Goal: Information Seeking & Learning: Learn about a topic

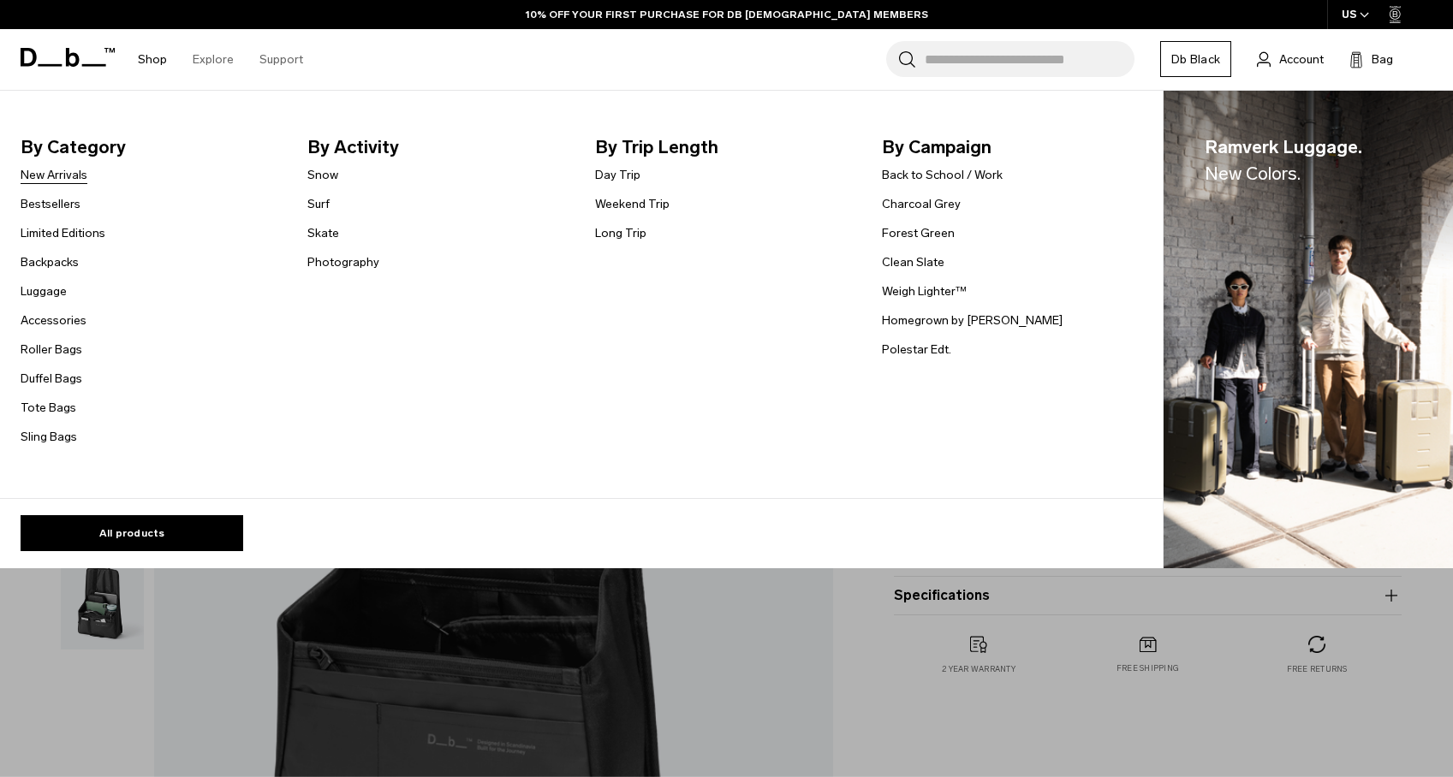
click at [74, 177] on link "New Arrivals" at bounding box center [54, 175] width 67 height 18
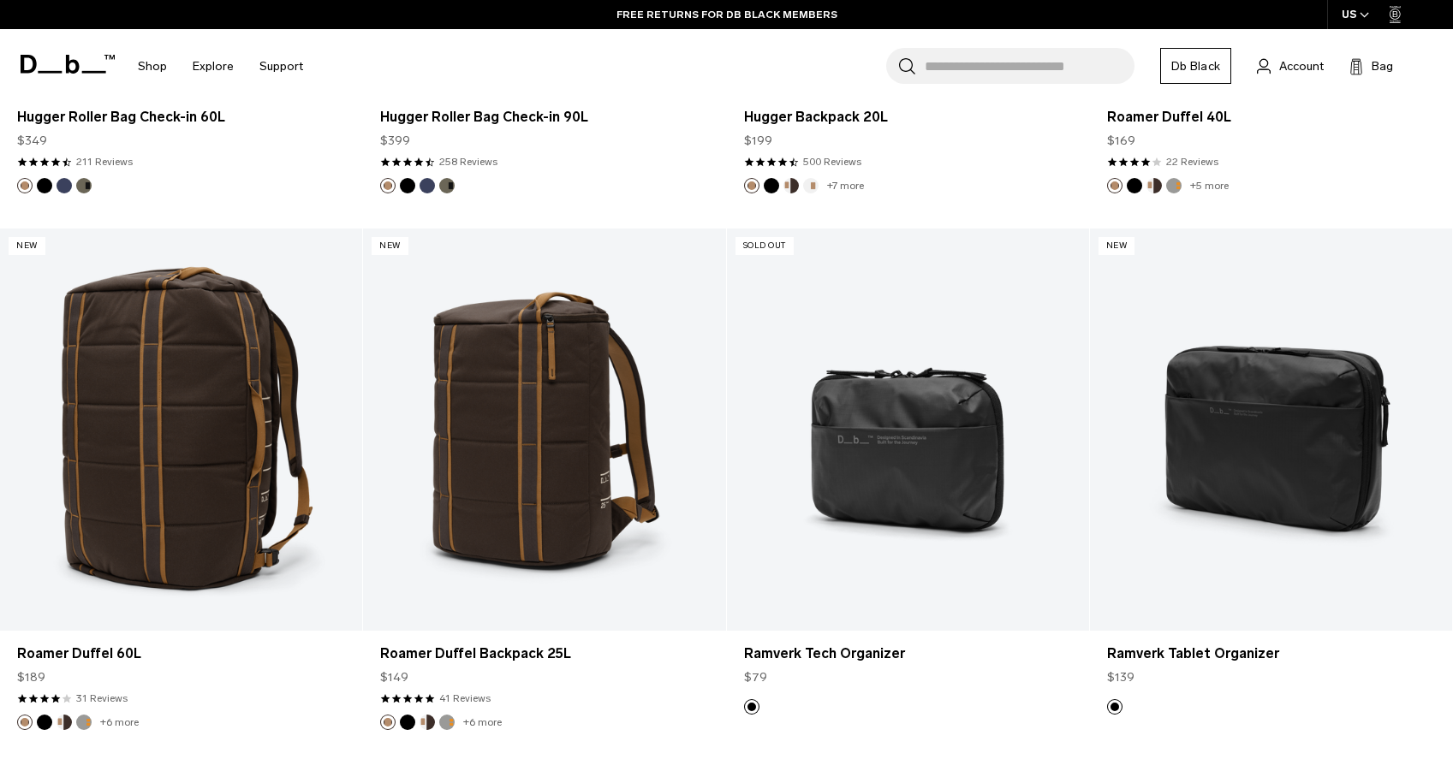
scroll to position [5335, 0]
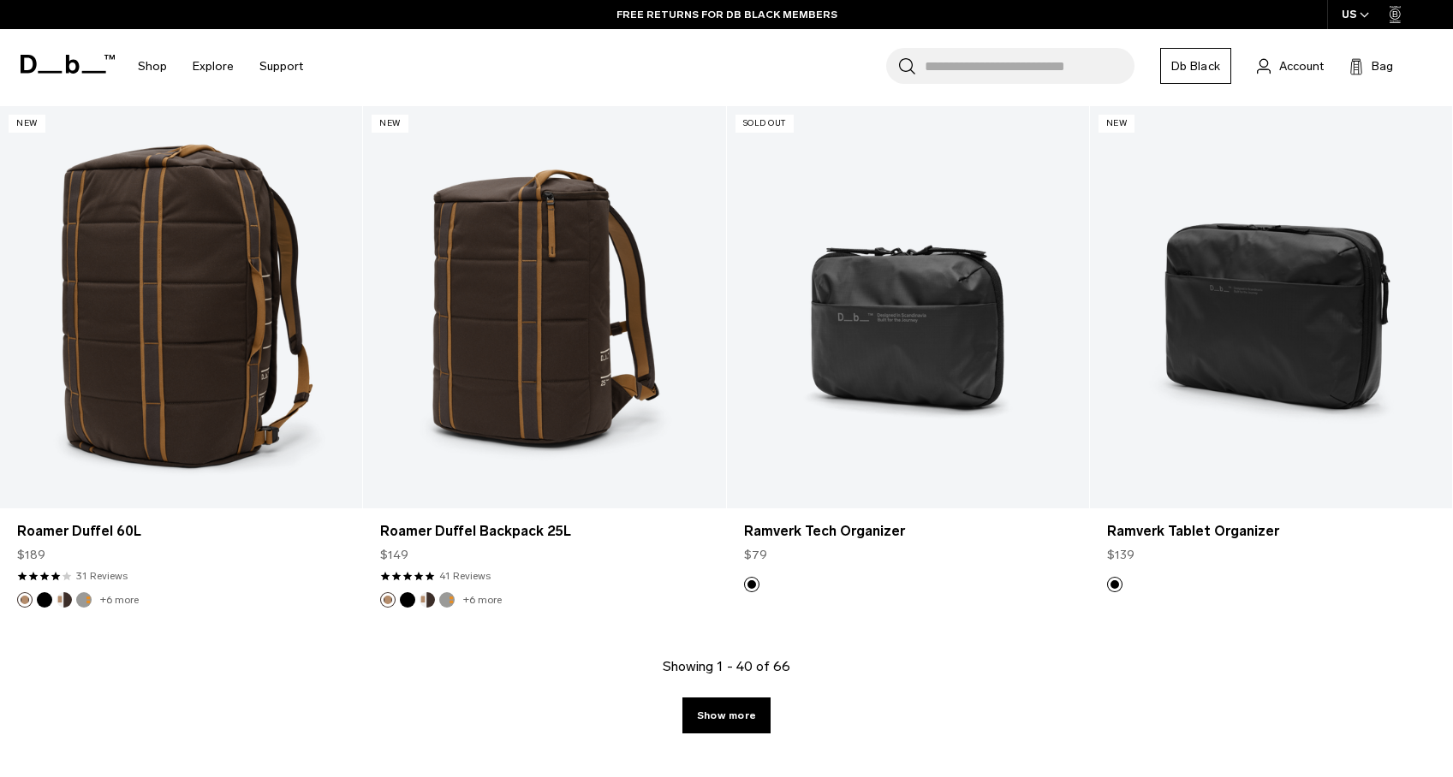
drag, startPoint x: 740, startPoint y: 712, endPoint x: 735, endPoint y: 697, distance: 15.4
click at [739, 711] on link "Show more" at bounding box center [726, 716] width 88 height 36
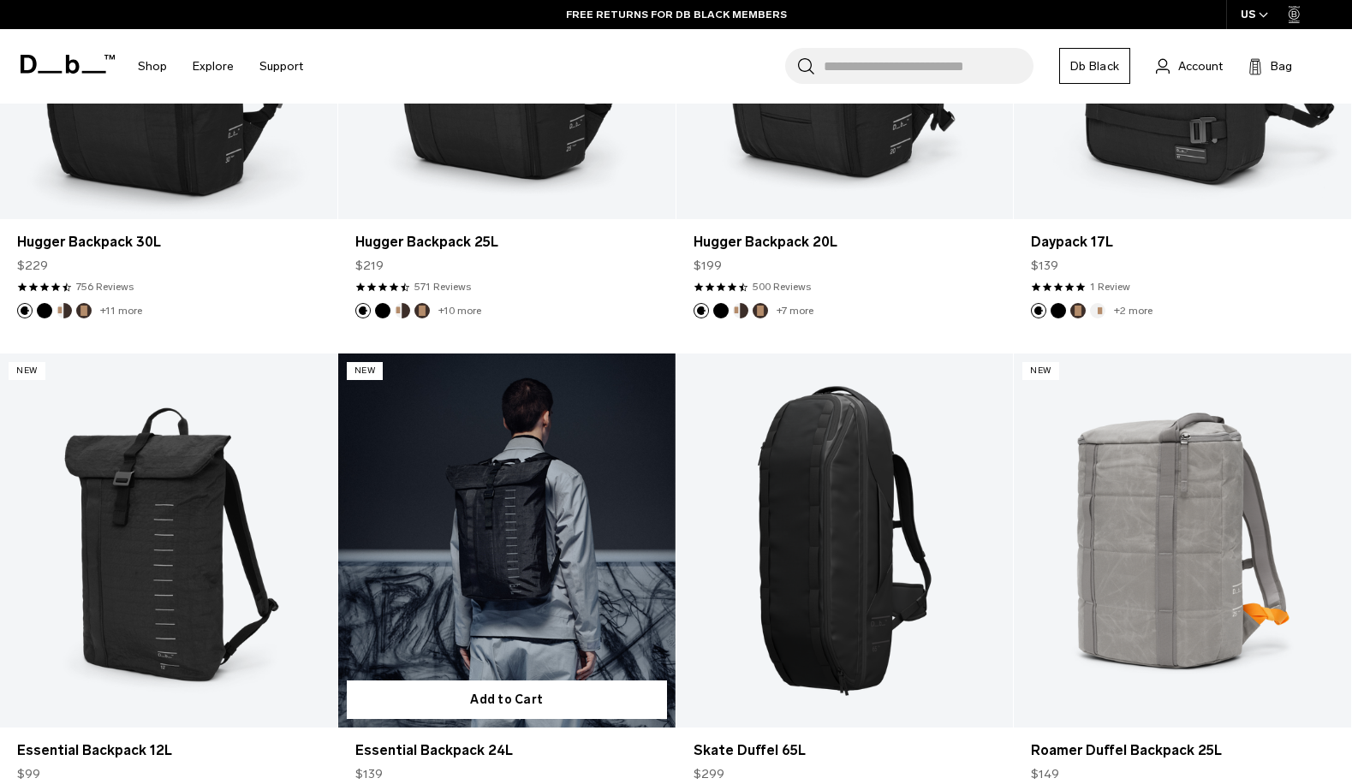
scroll to position [7974, 0]
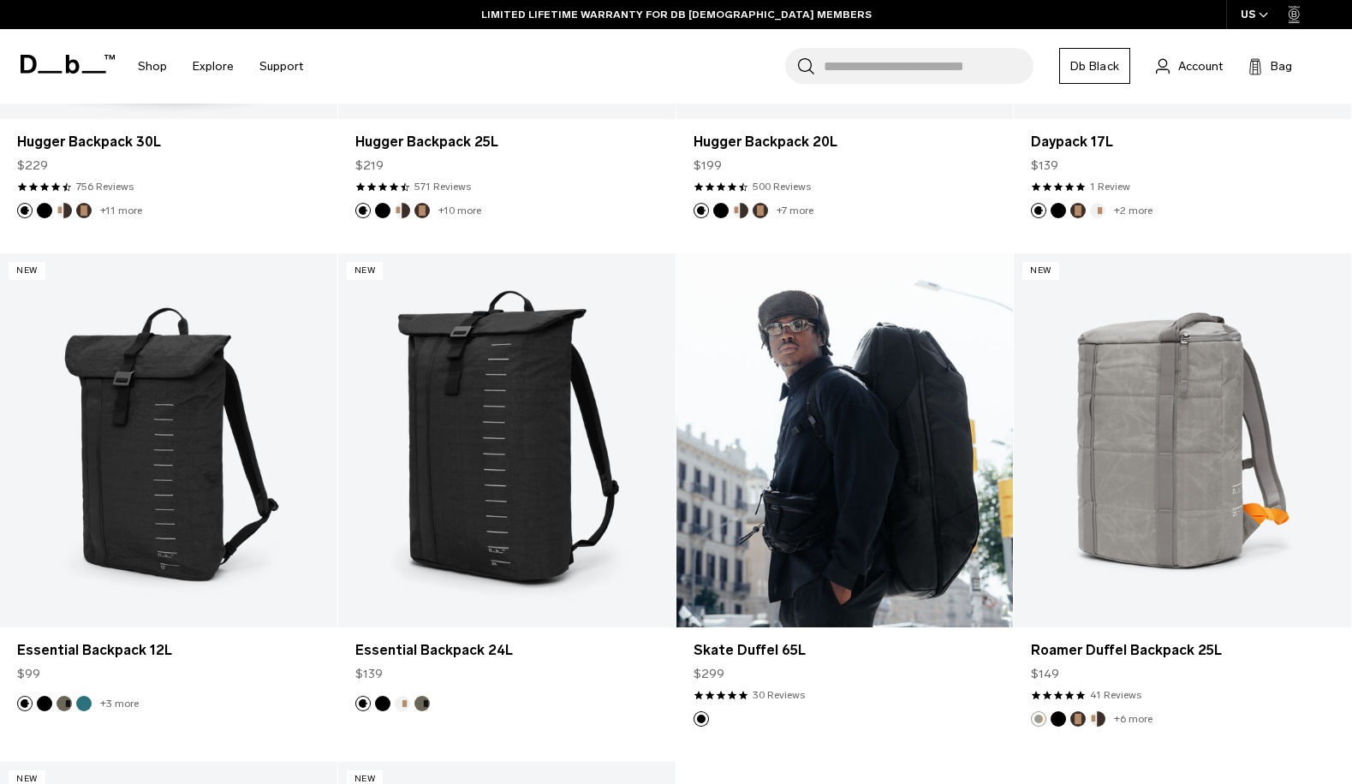
click at [909, 527] on link "Skate Duffel 65L" at bounding box center [844, 440] width 337 height 375
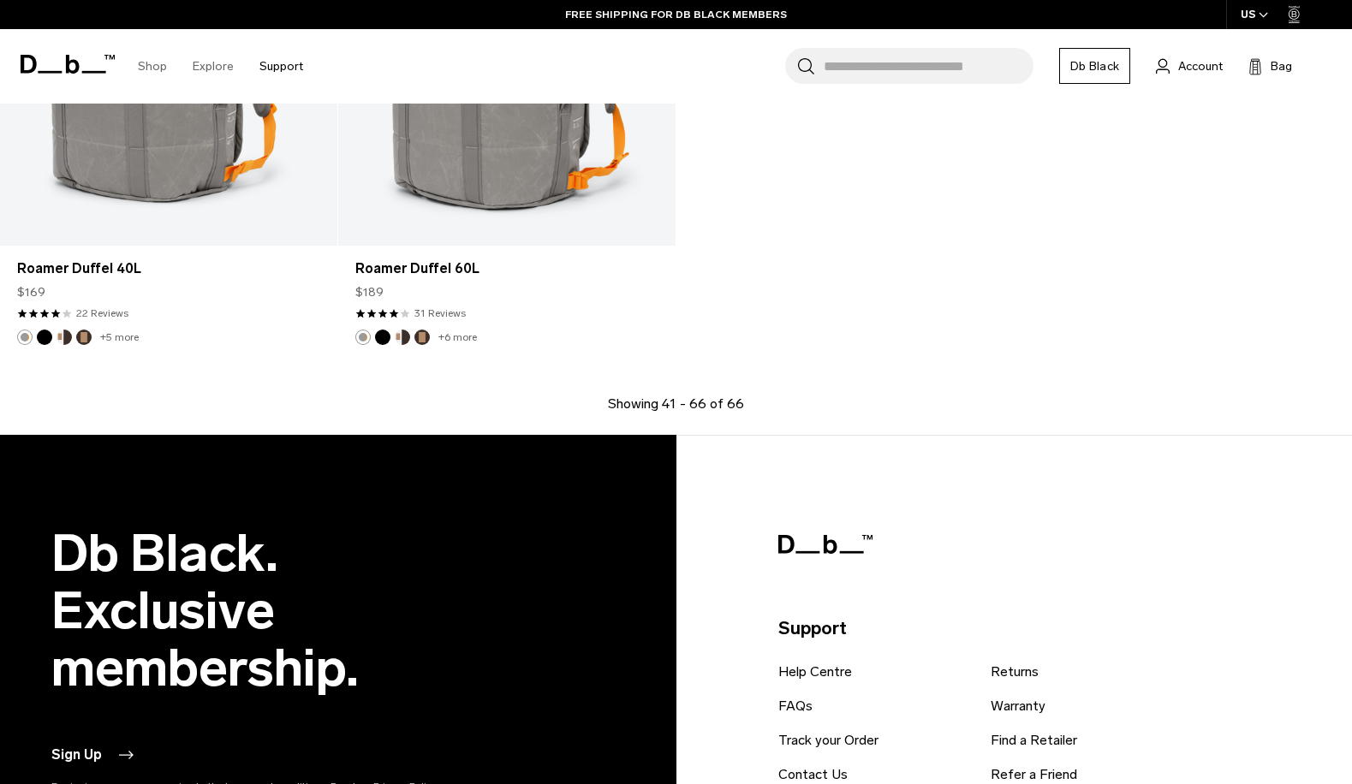
scroll to position [3867, 0]
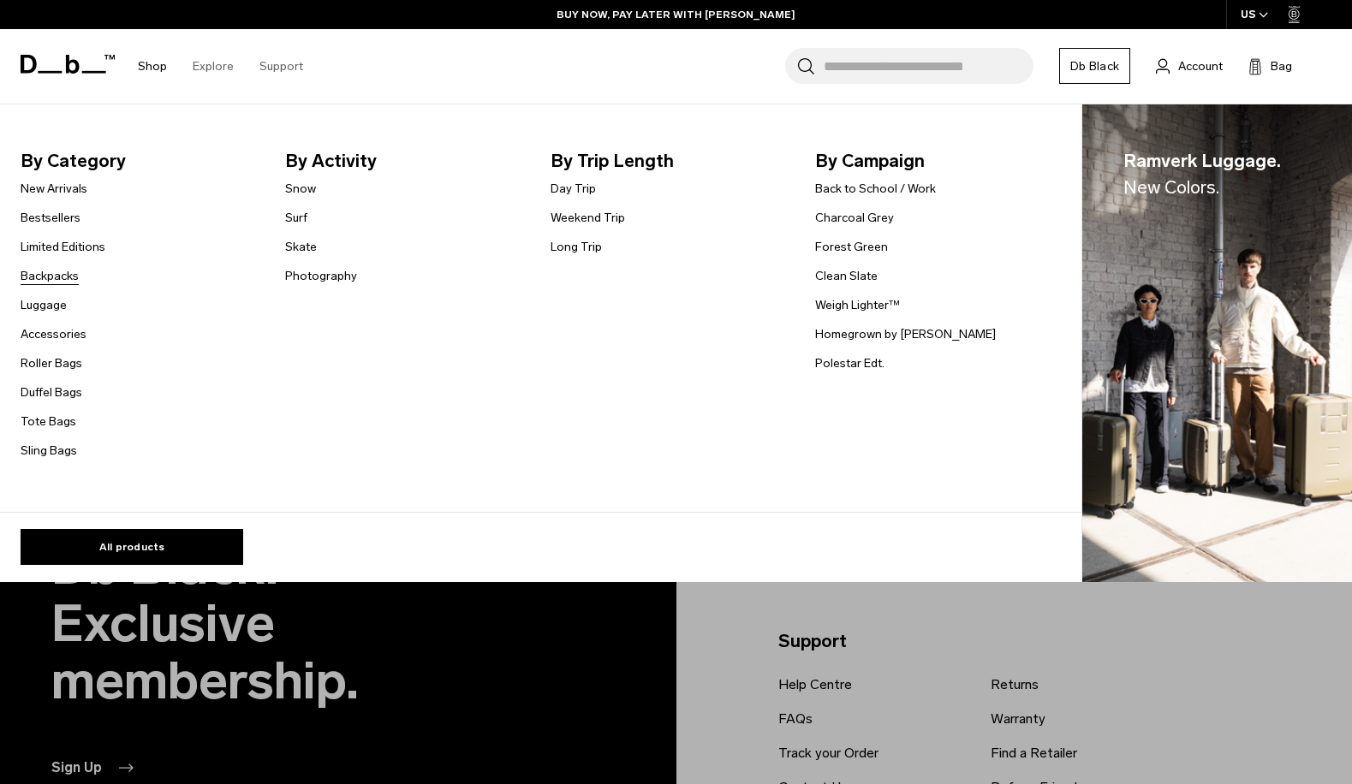
click at [62, 274] on link "Backpacks" at bounding box center [50, 276] width 58 height 18
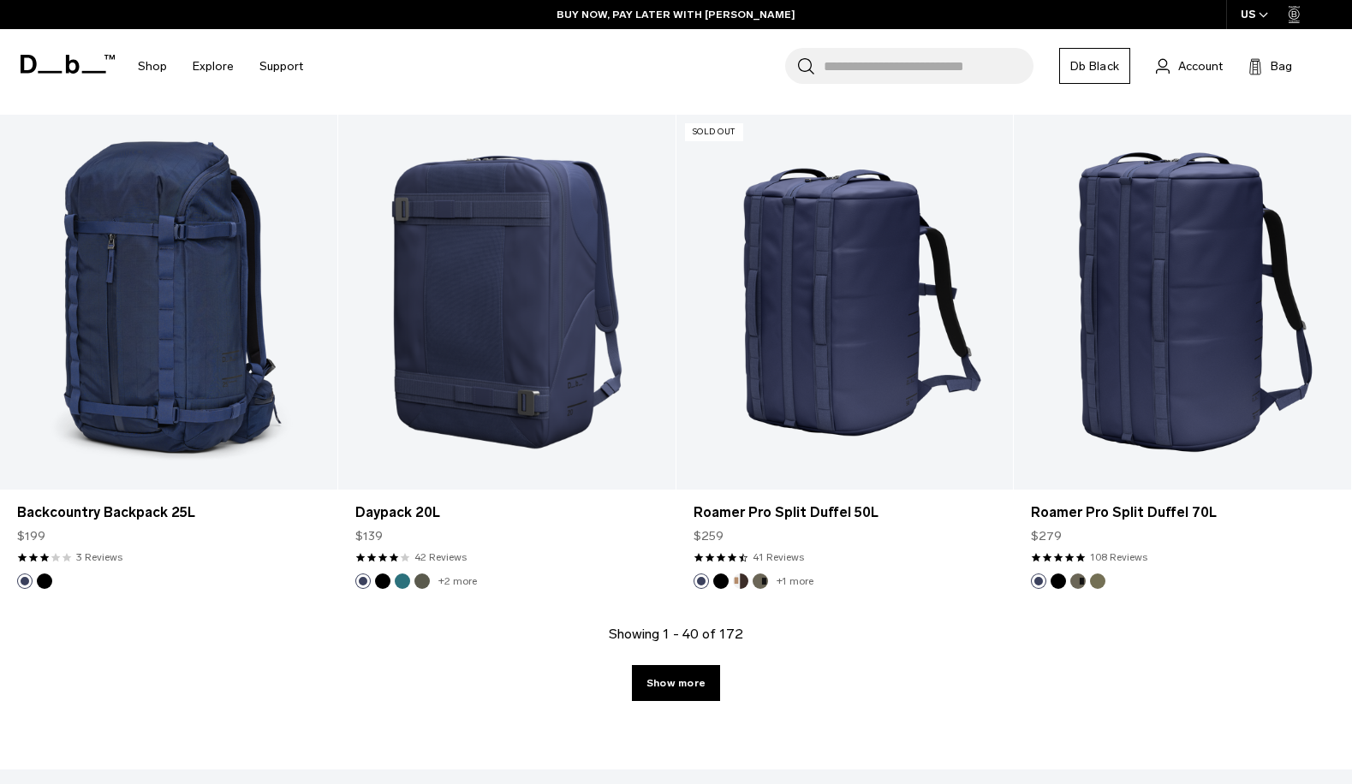
scroll to position [4905, 0]
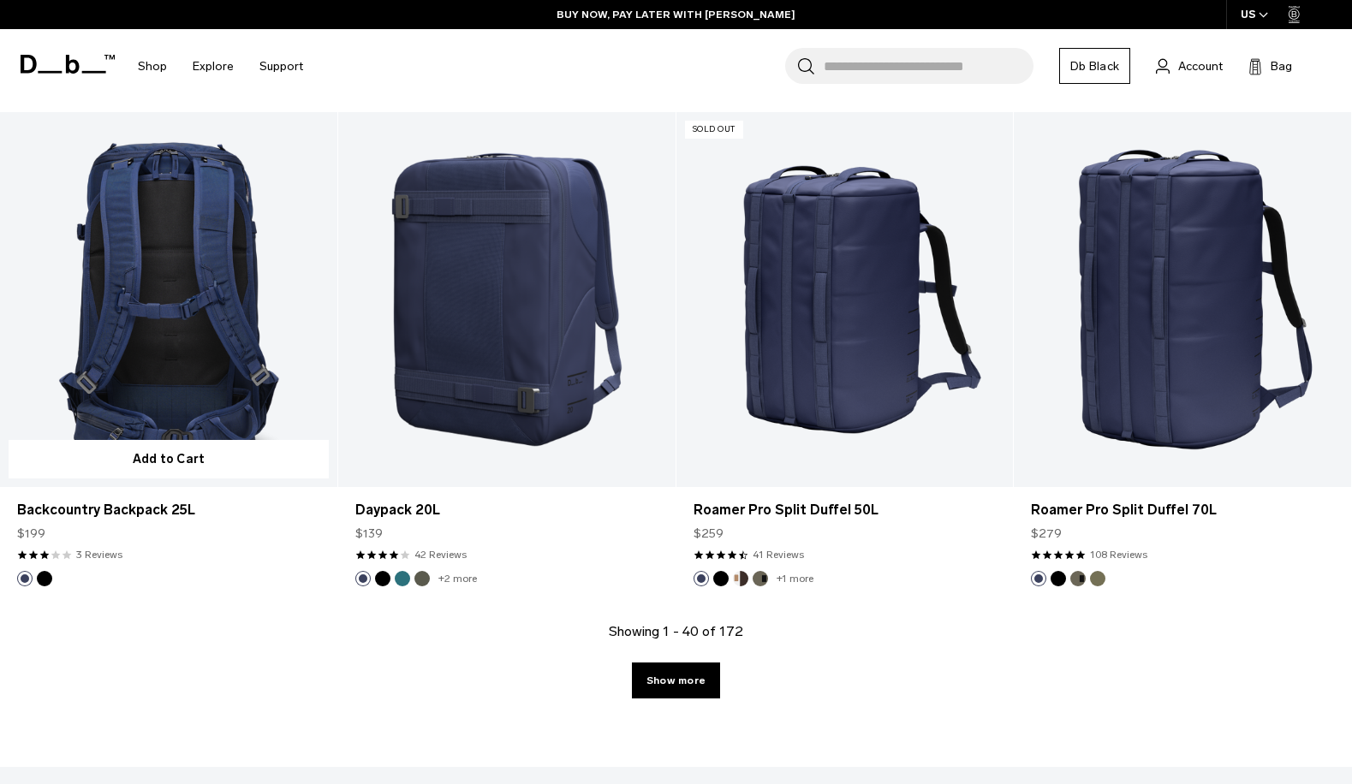
click at [184, 383] on link "Backcountry Backpack 25L" at bounding box center [168, 299] width 337 height 375
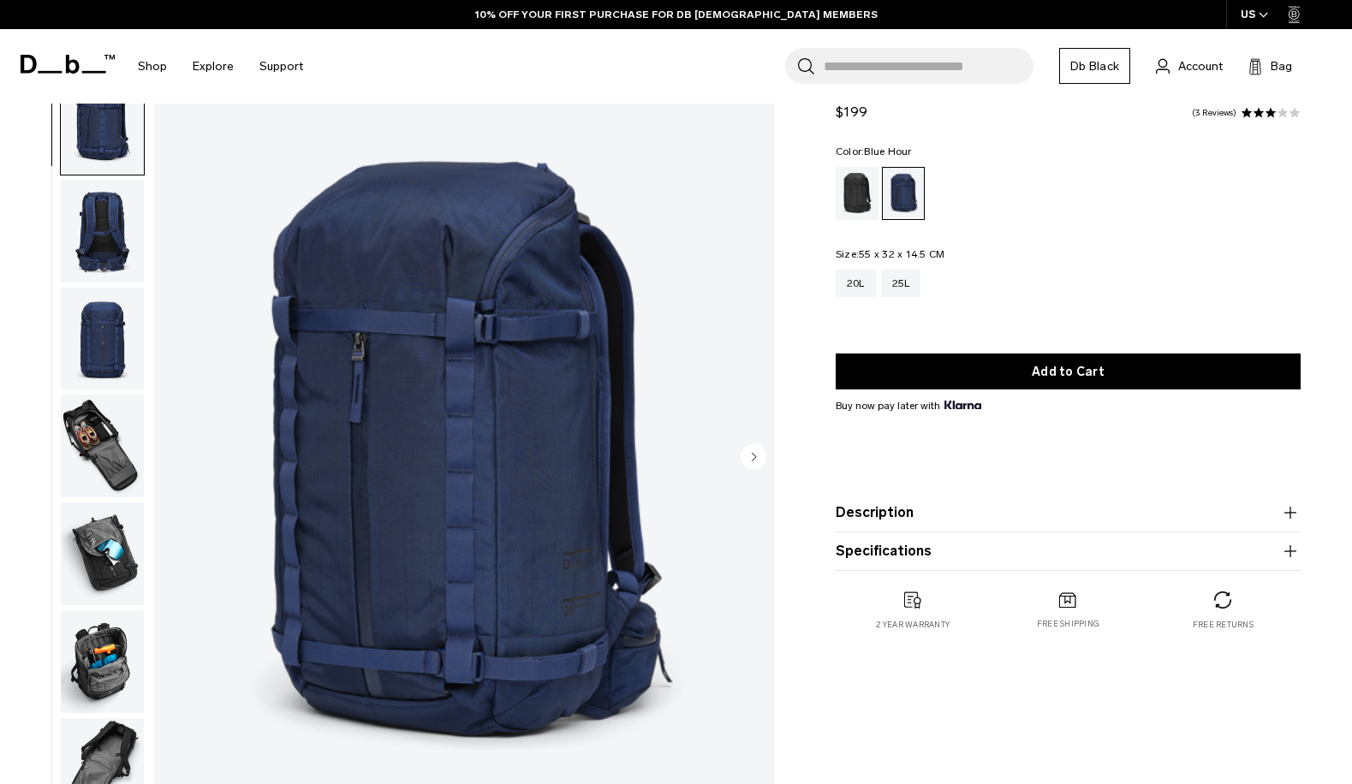
scroll to position [37, 0]
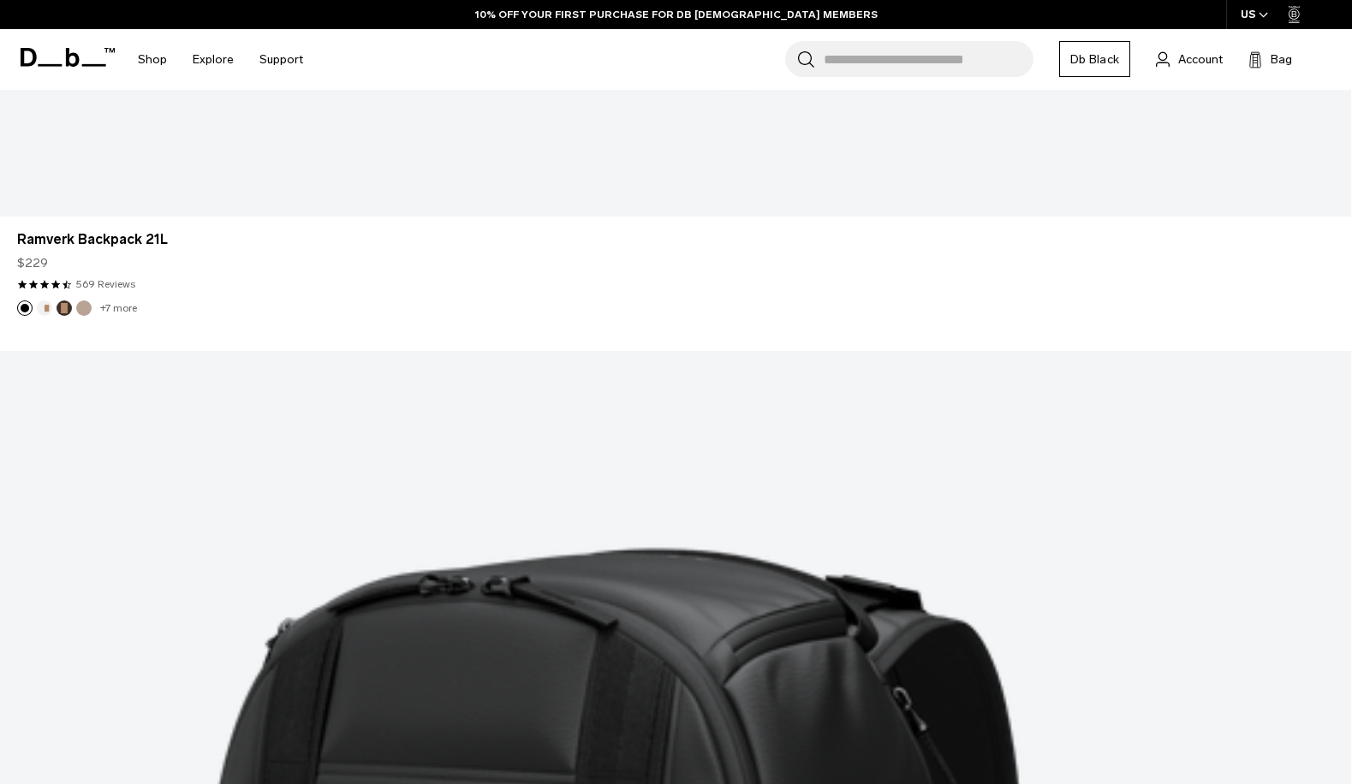
scroll to position [4905, 0]
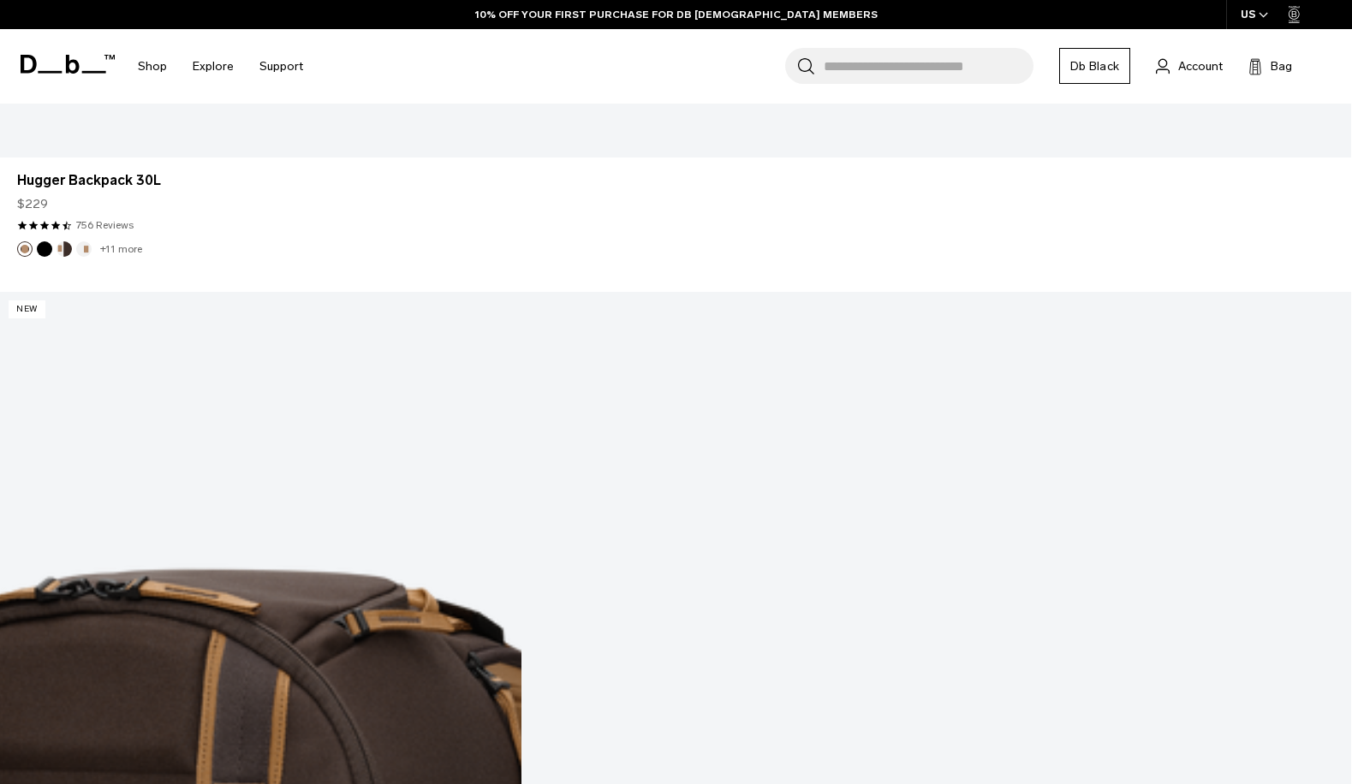
scroll to position [8335, 0]
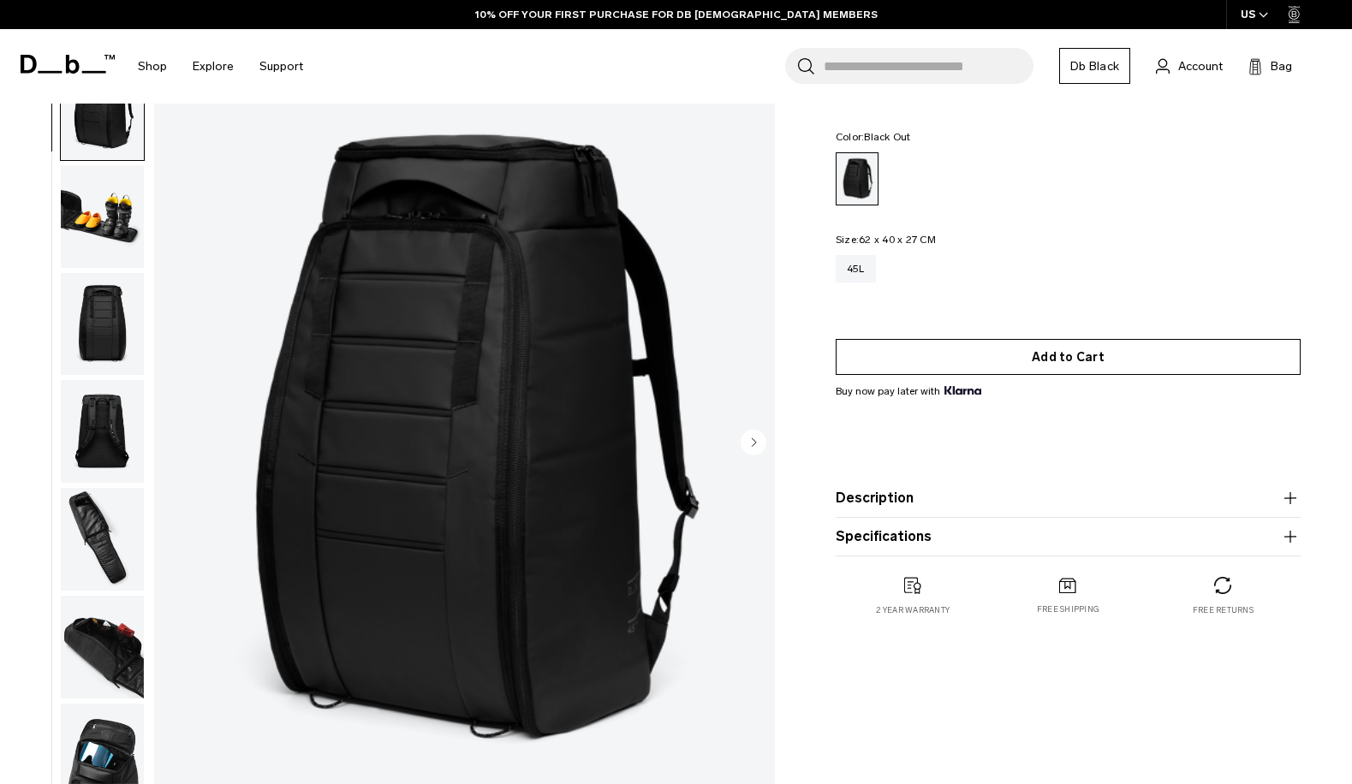
scroll to position [56, 0]
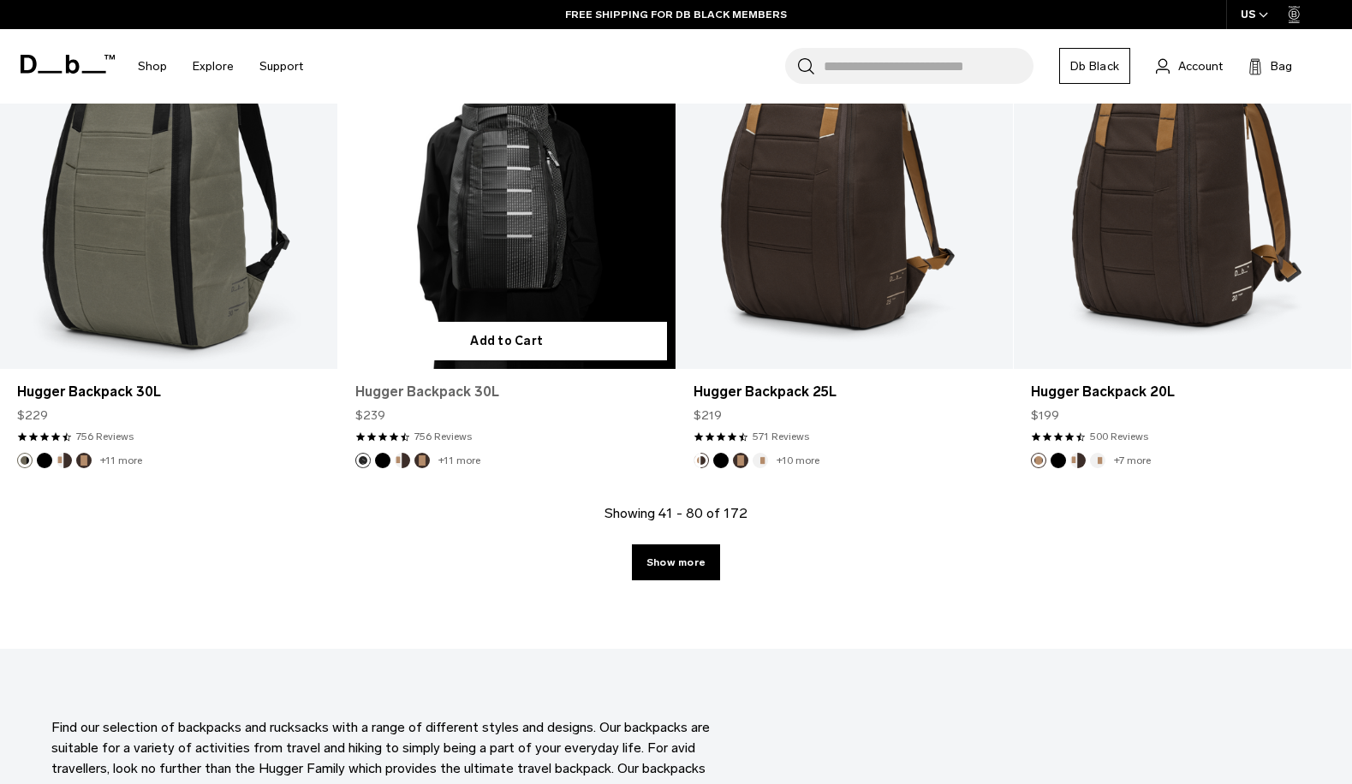
scroll to position [5387, 0]
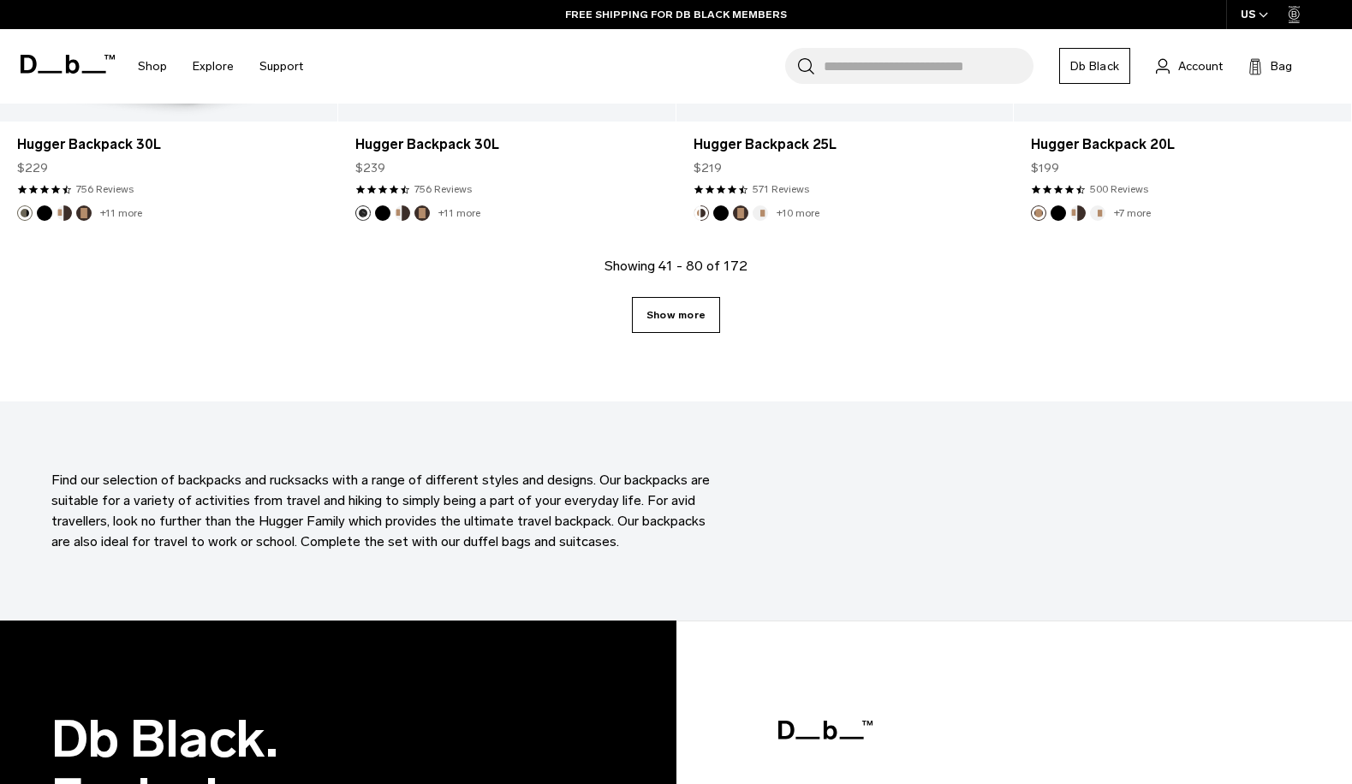
click at [686, 325] on link "Show more" at bounding box center [676, 315] width 88 height 36
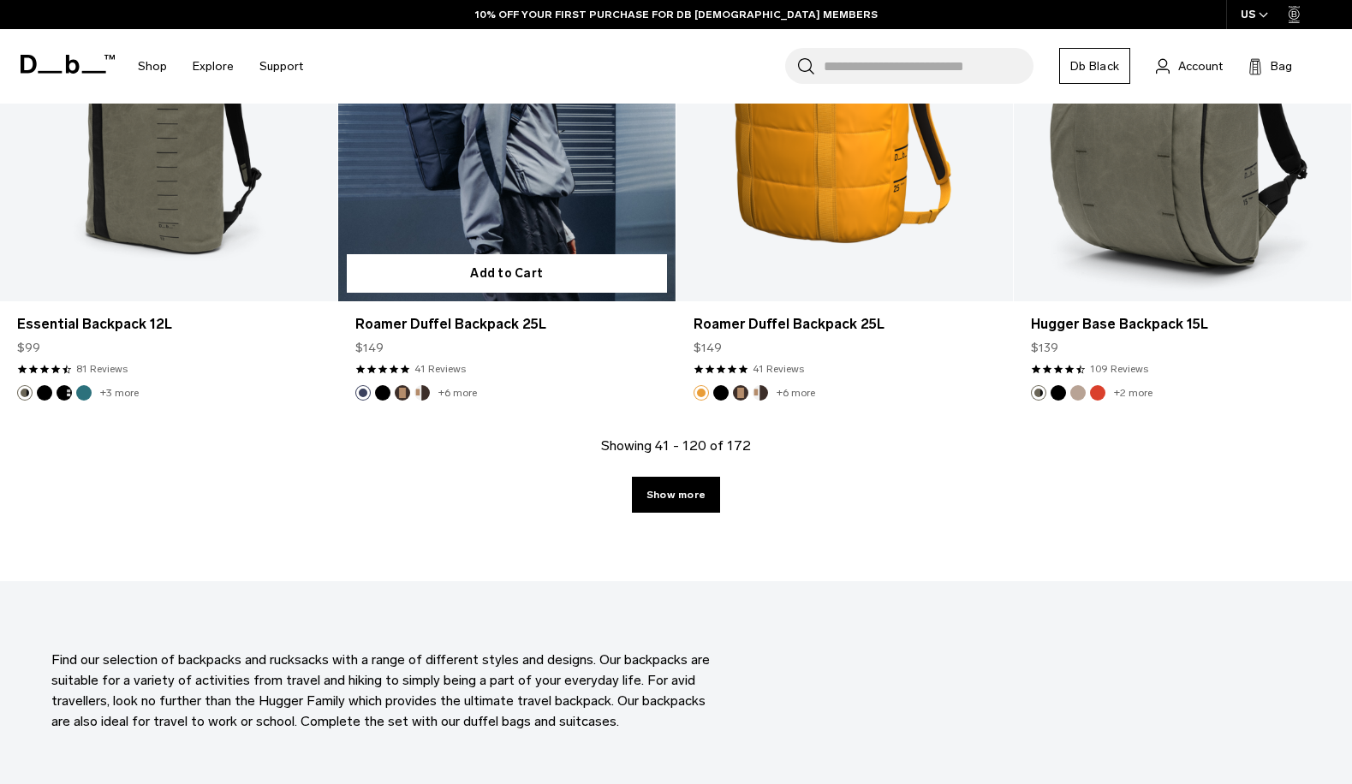
scroll to position [10300, 0]
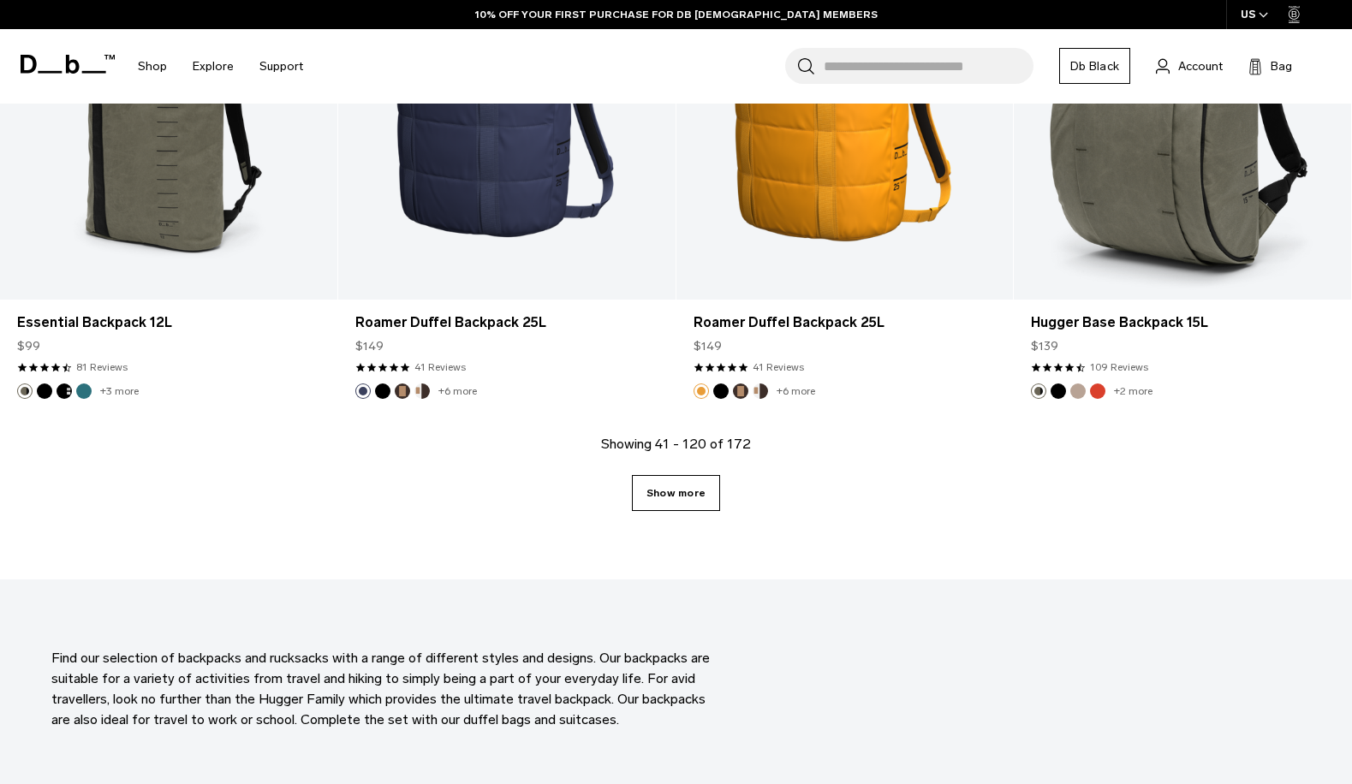
click at [696, 492] on link "Show more" at bounding box center [676, 493] width 88 height 36
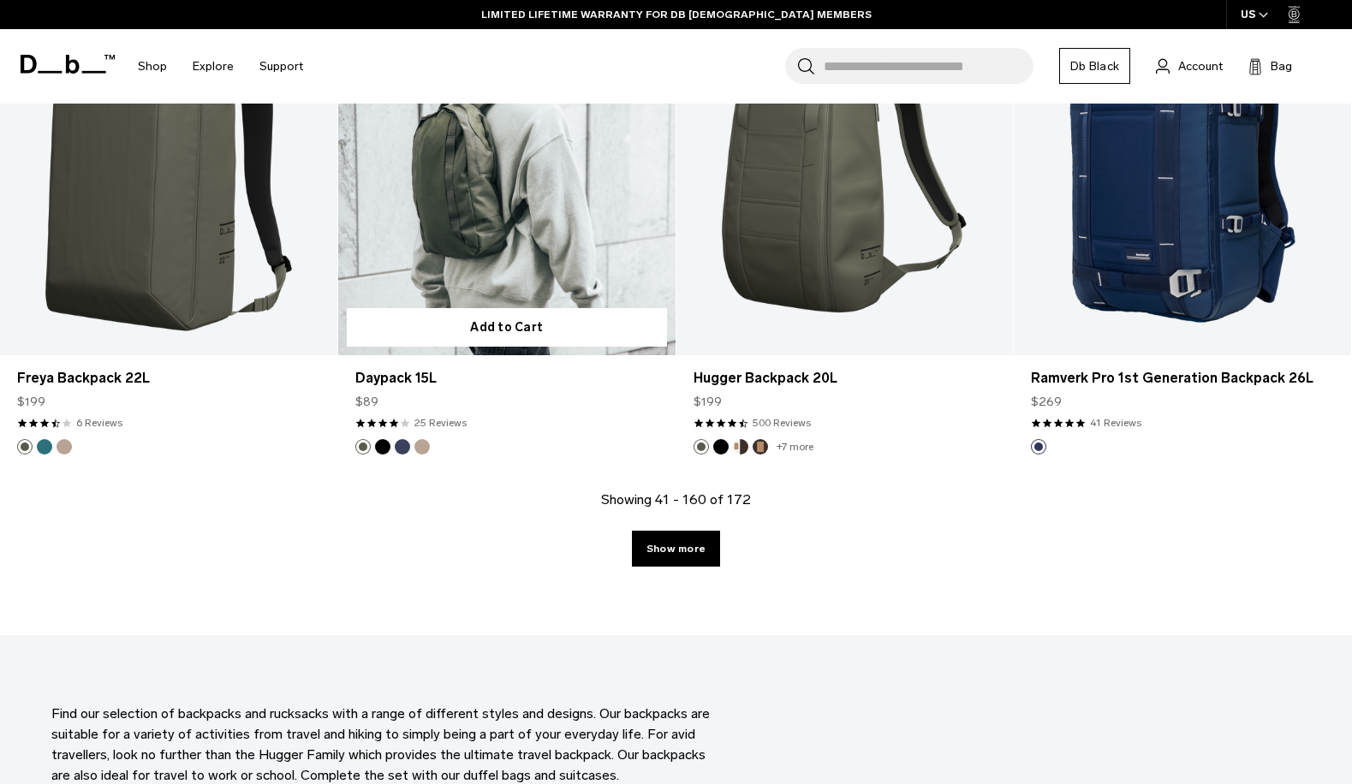
scroll to position [15352, 0]
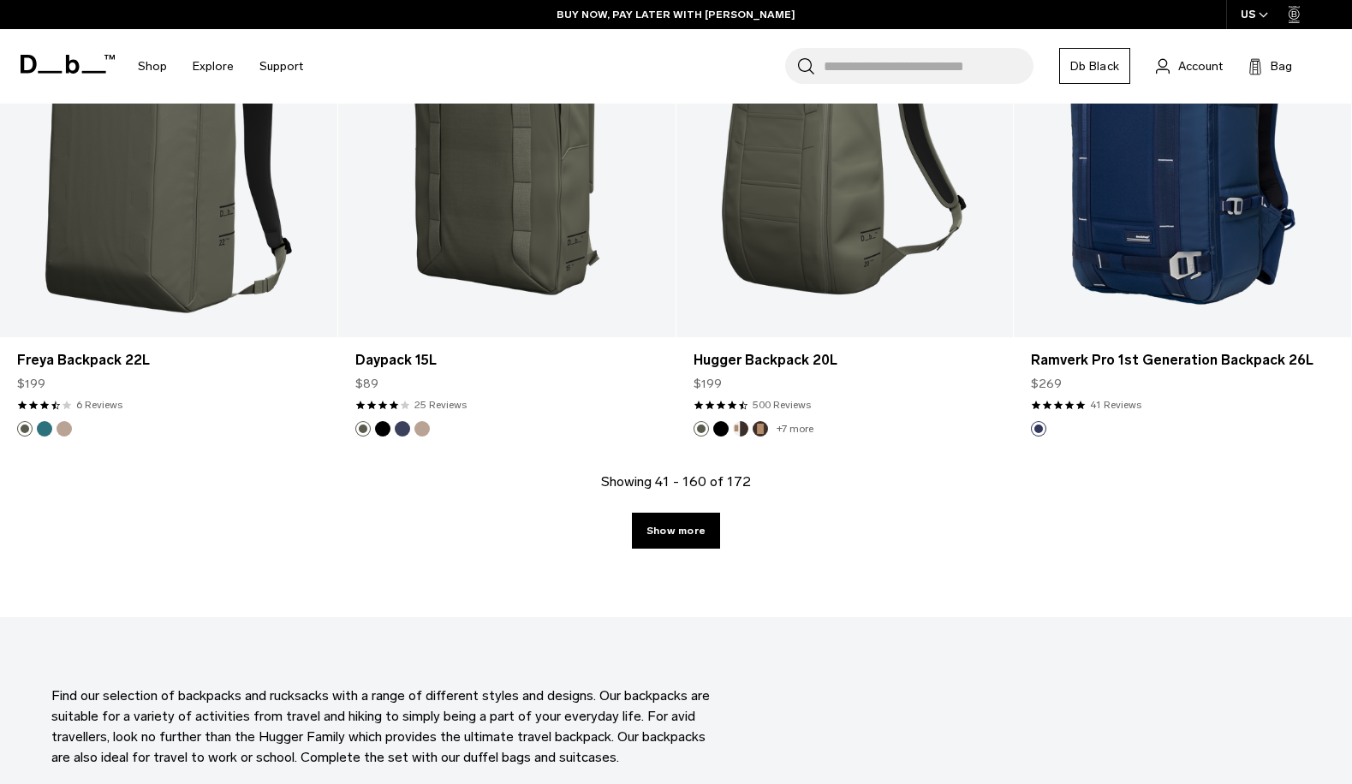
click at [648, 538] on link "Show more" at bounding box center [676, 531] width 88 height 36
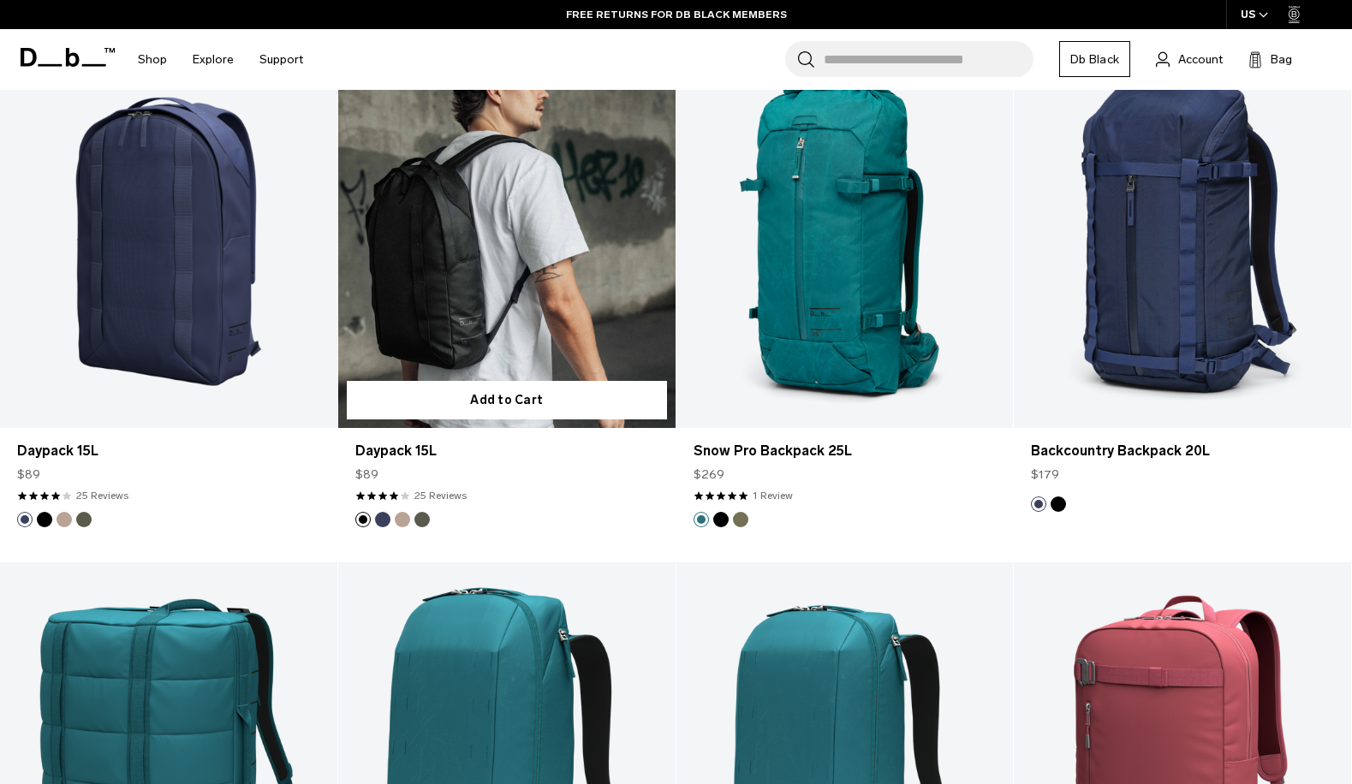
scroll to position [11960, 0]
